Goal: Task Accomplishment & Management: Use online tool/utility

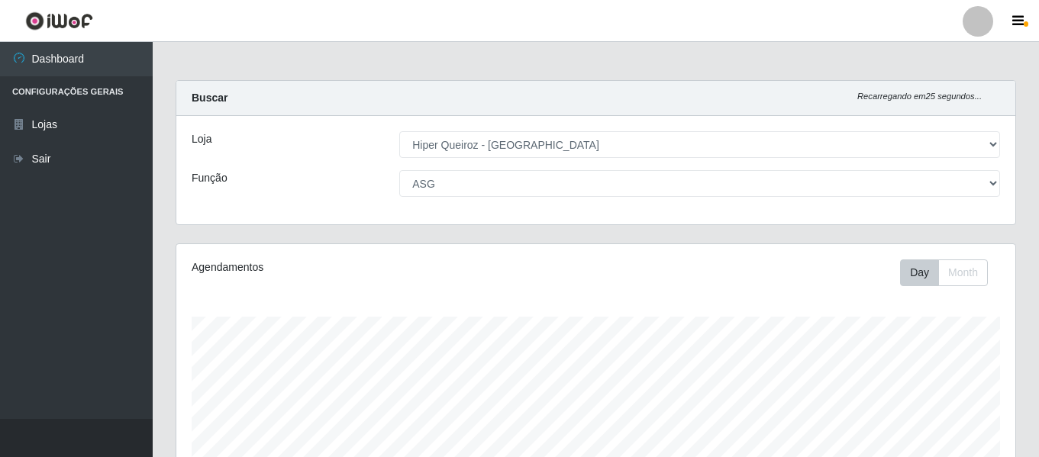
select select "497"
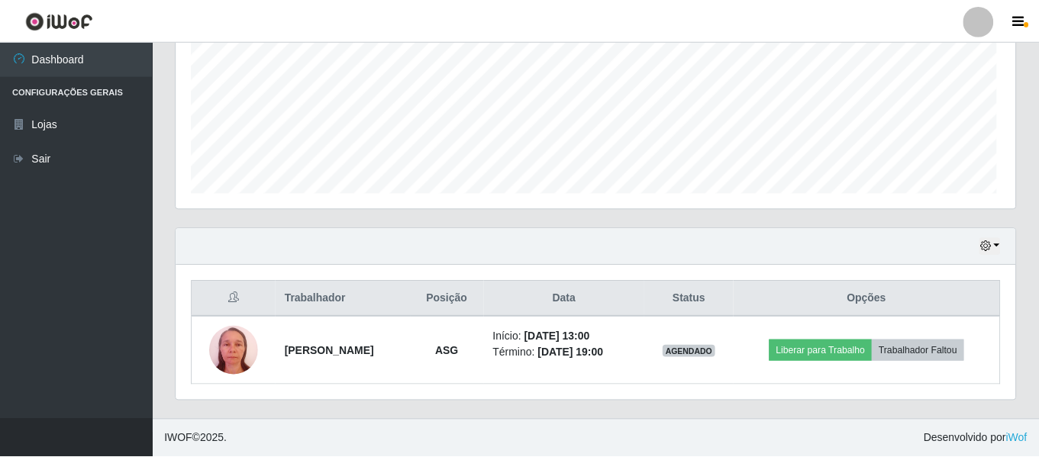
scroll to position [317, 831]
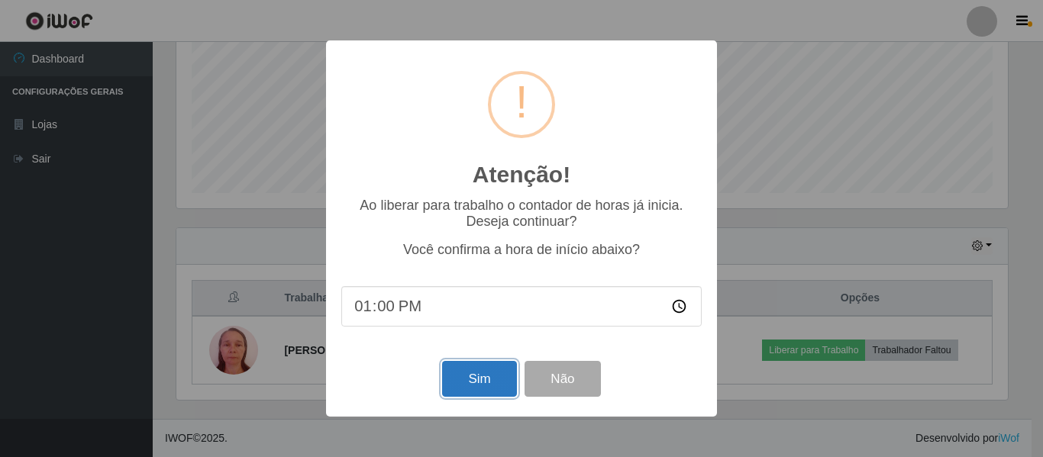
click at [472, 380] on button "Sim" at bounding box center [479, 379] width 74 height 36
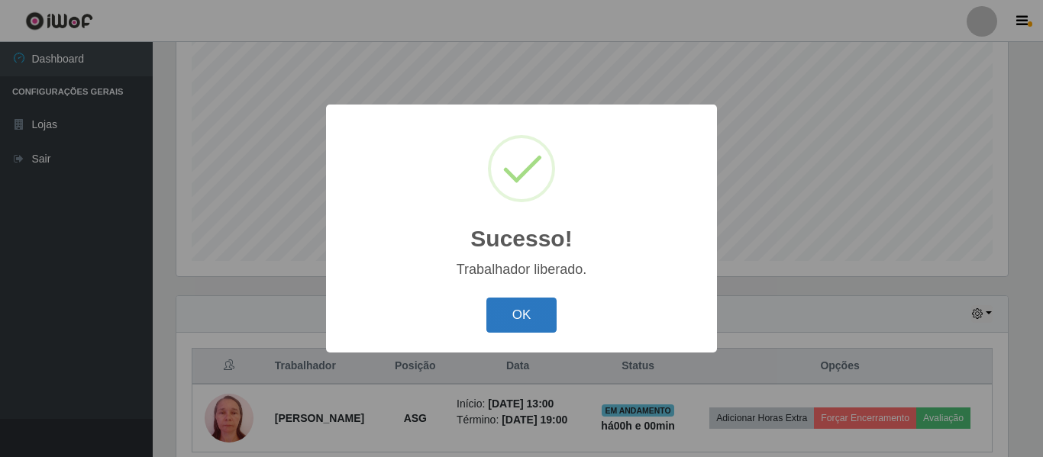
click at [509, 305] on button "OK" at bounding box center [521, 316] width 71 height 36
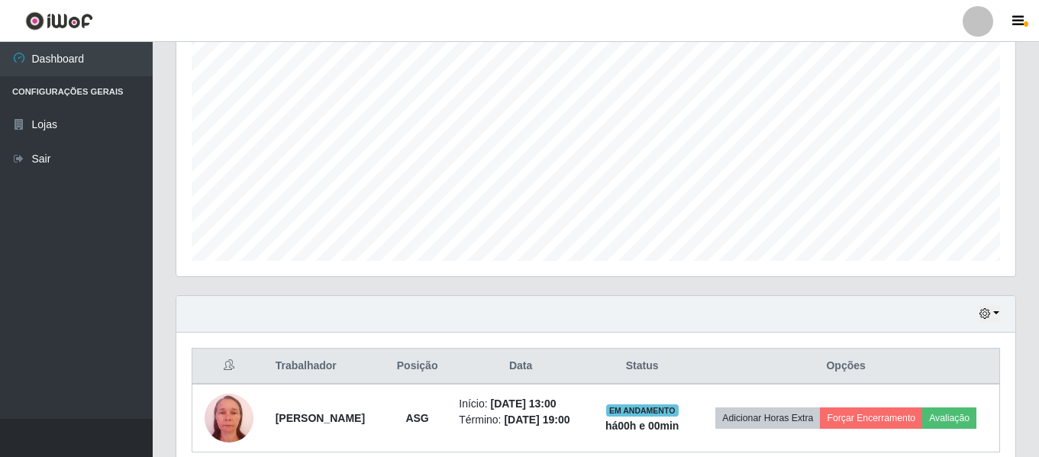
scroll to position [0, 0]
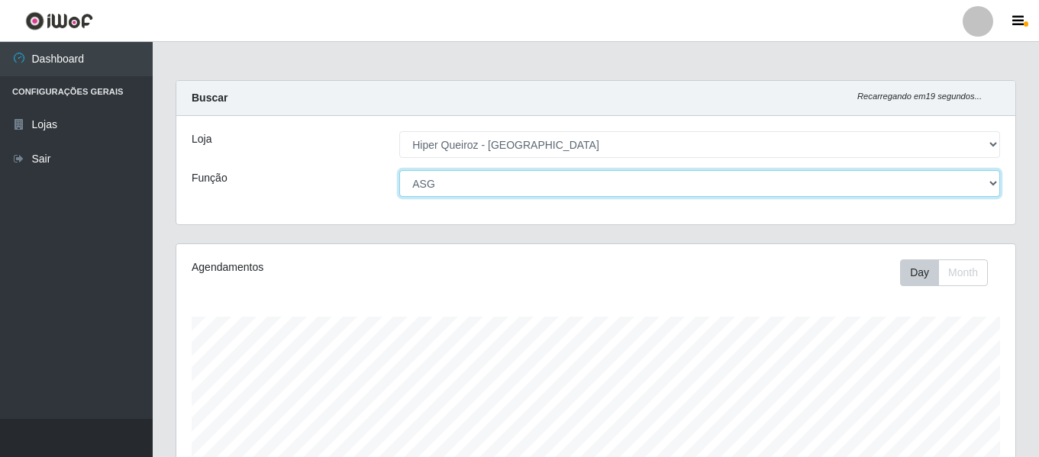
click at [433, 195] on select "[Selecione...] ASG ASG + ASG ++ Embalador Embalador + Embalador ++ Repositor Re…" at bounding box center [699, 183] width 601 height 27
select select "[Selecione...]"
click at [399, 170] on select "[Selecione...] ASG ASG + ASG ++ Embalador Embalador + Embalador ++ Repositor Re…" at bounding box center [699, 183] width 601 height 27
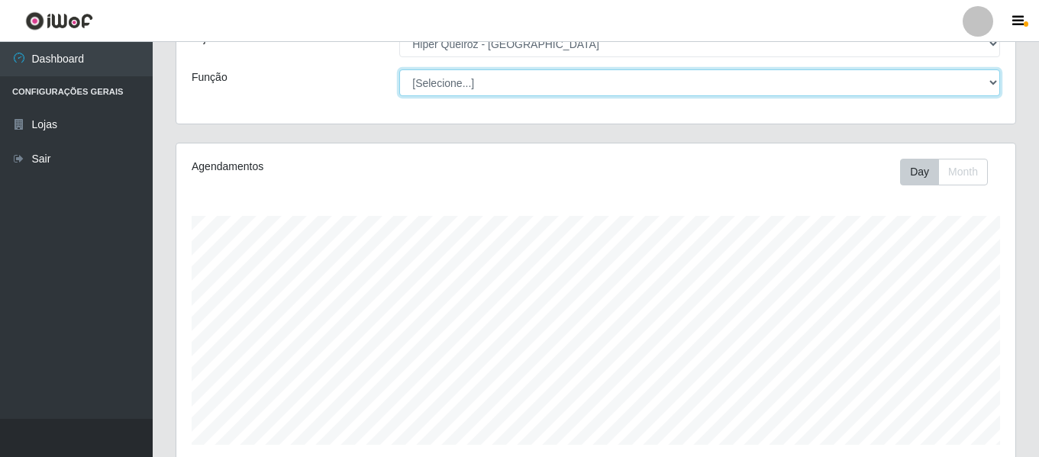
scroll to position [353, 0]
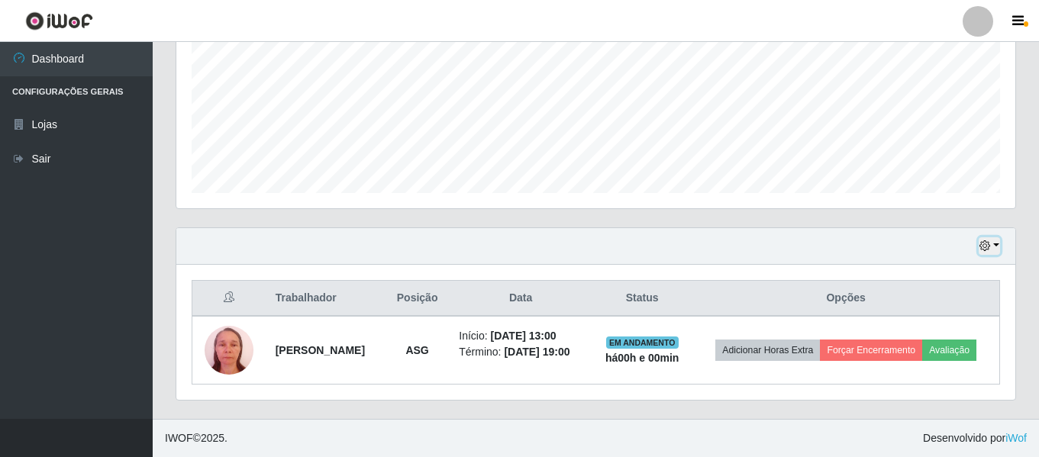
click at [988, 247] on icon "button" at bounding box center [984, 245] width 11 height 11
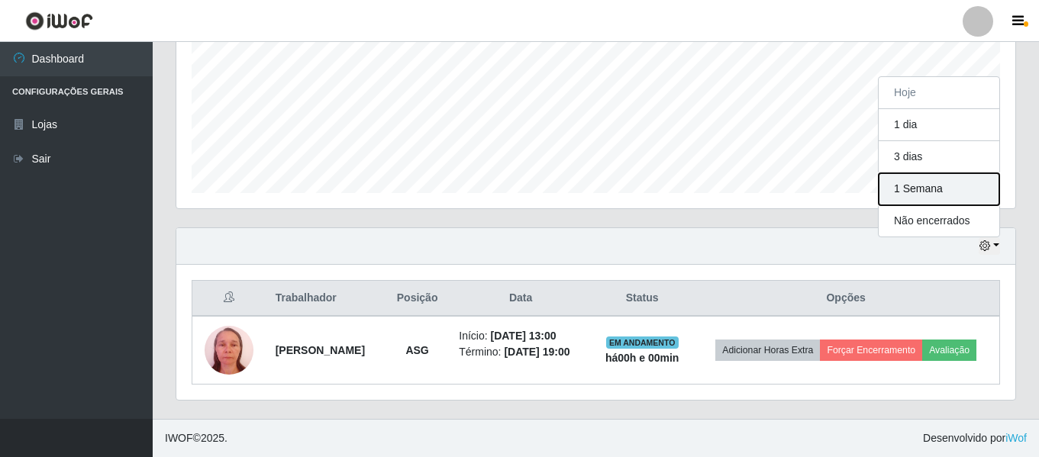
click at [950, 185] on button "1 Semana" at bounding box center [938, 189] width 121 height 32
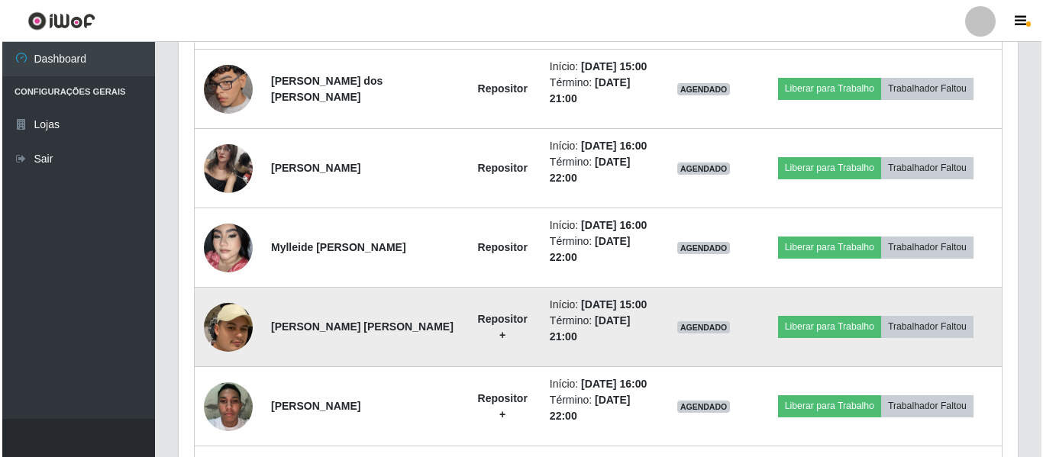
scroll to position [963, 0]
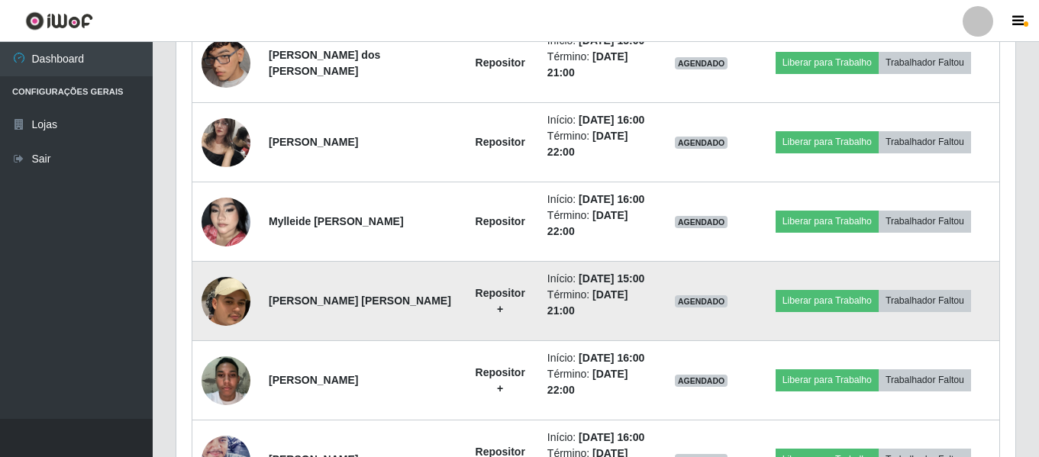
click at [208, 307] on img at bounding box center [225, 301] width 49 height 127
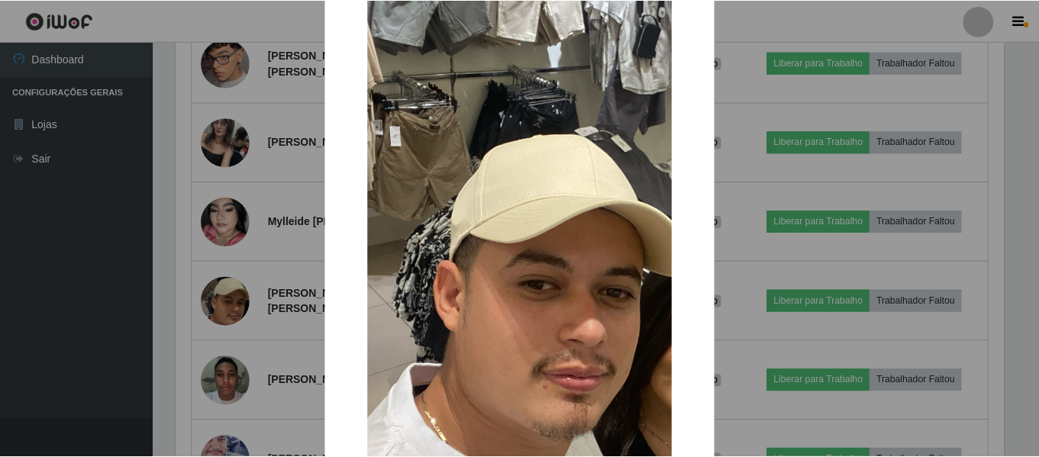
scroll to position [229, 0]
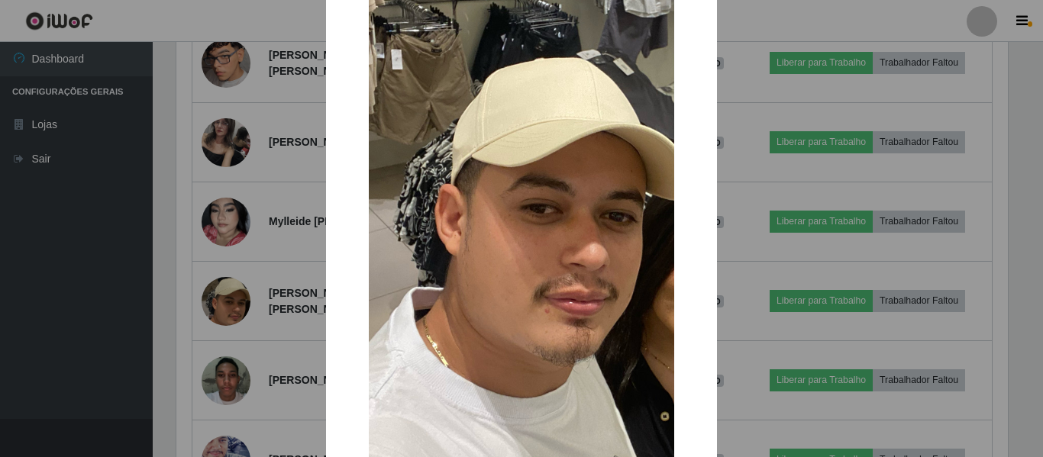
click at [234, 286] on div "× OK Cancel" at bounding box center [521, 228] width 1043 height 457
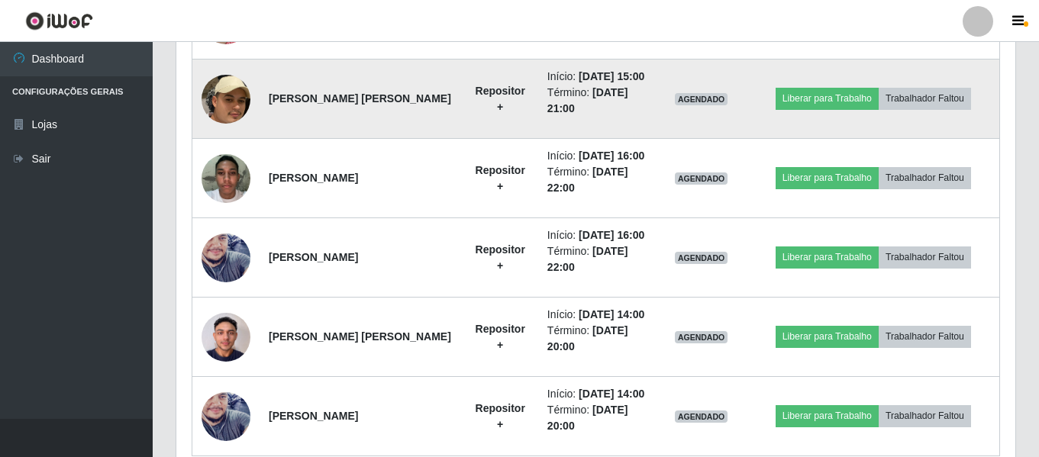
scroll to position [1192, 0]
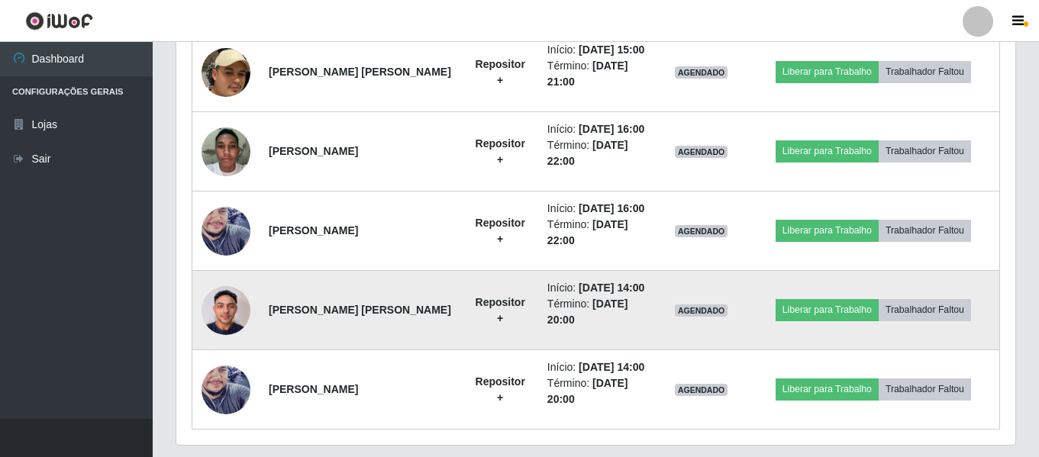
click at [233, 306] on img at bounding box center [225, 310] width 49 height 65
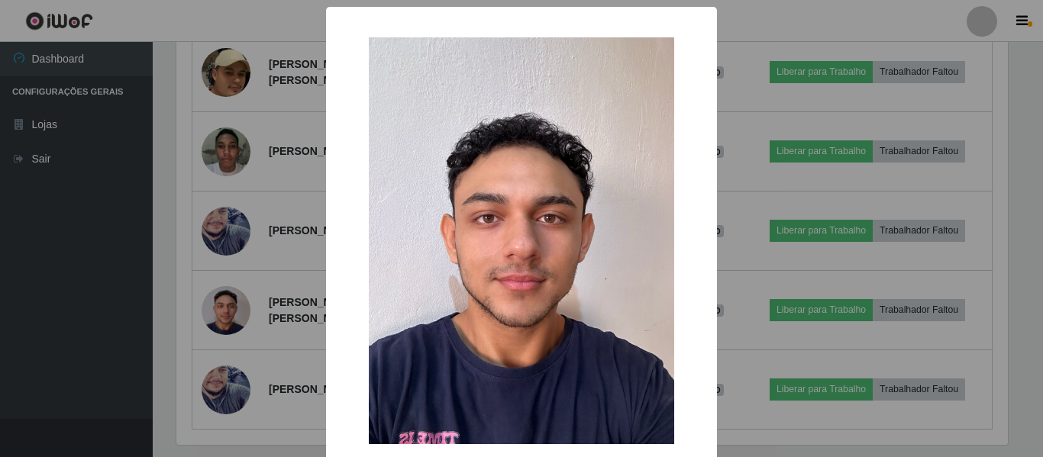
click at [73, 253] on div "× OK Cancel" at bounding box center [521, 228] width 1043 height 457
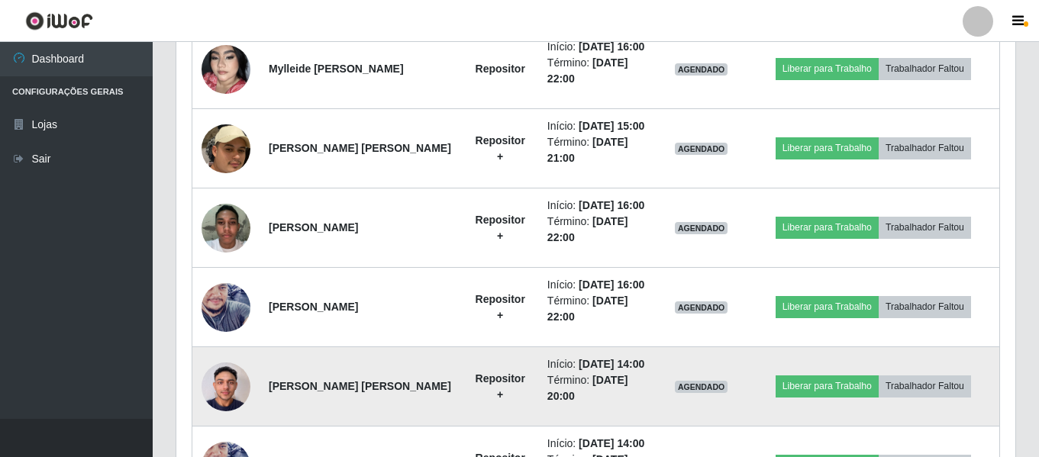
scroll to position [1040, 0]
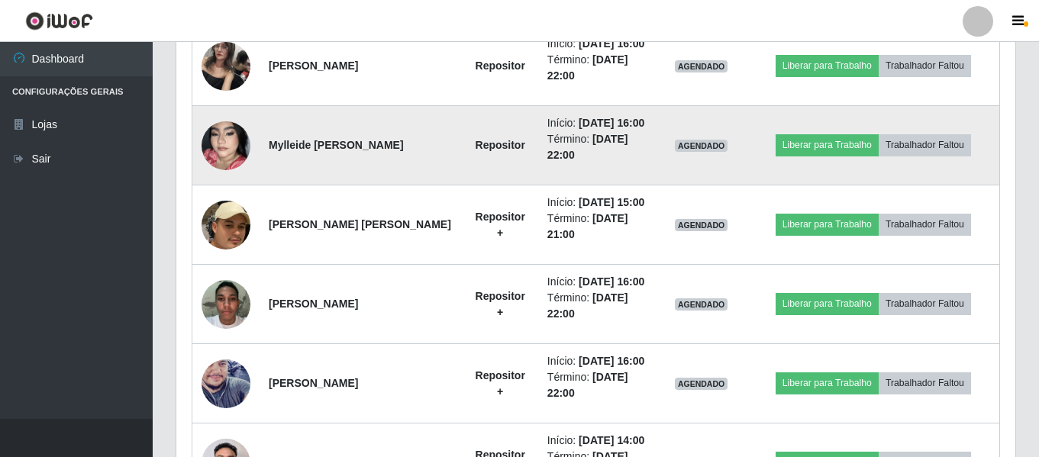
click at [230, 157] on img at bounding box center [225, 145] width 49 height 87
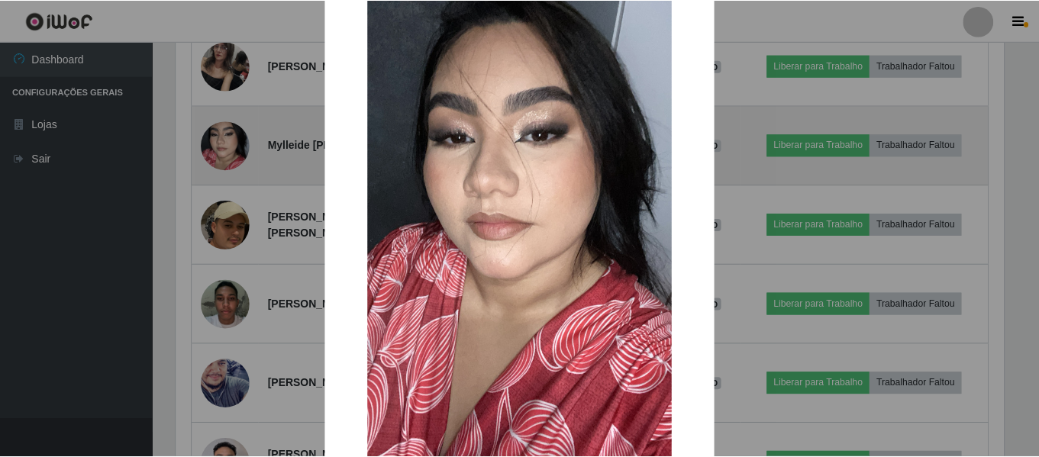
scroll to position [76, 0]
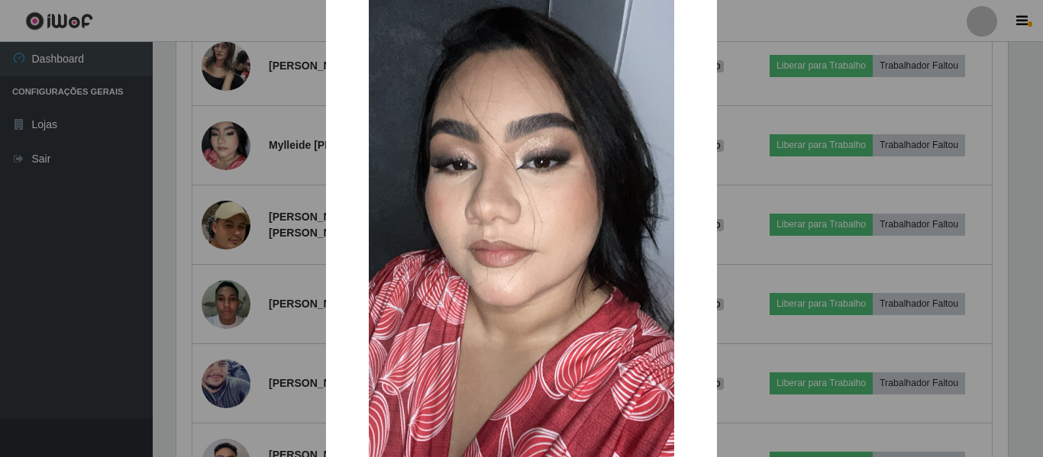
click at [246, 272] on div "× OK Cancel" at bounding box center [521, 228] width 1043 height 457
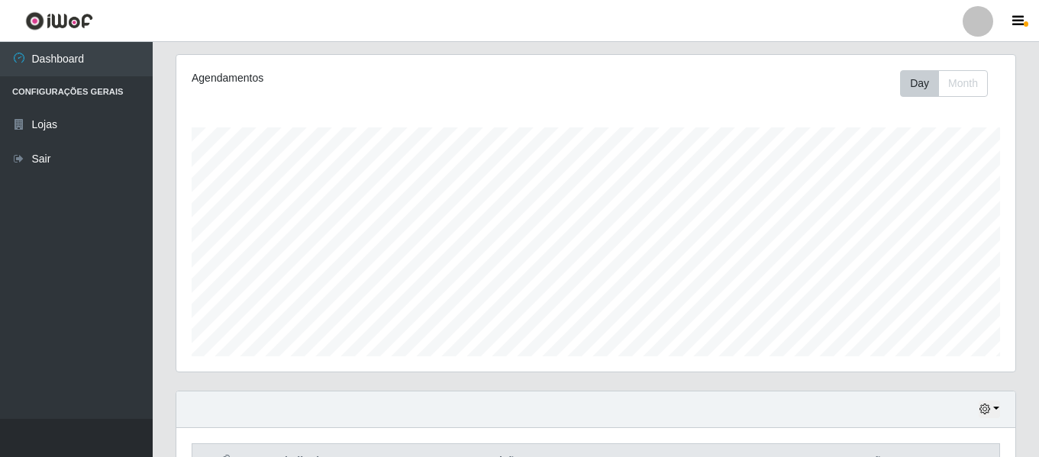
scroll to position [0, 0]
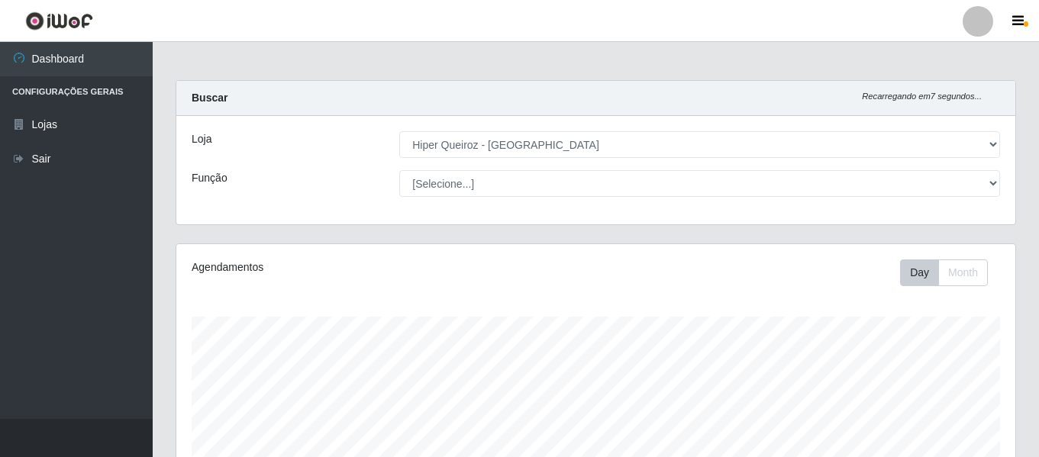
click at [726, 85] on div "Buscar Recarregando em 7 segundos..." at bounding box center [595, 98] width 839 height 35
